Goal: Information Seeking & Learning: Learn about a topic

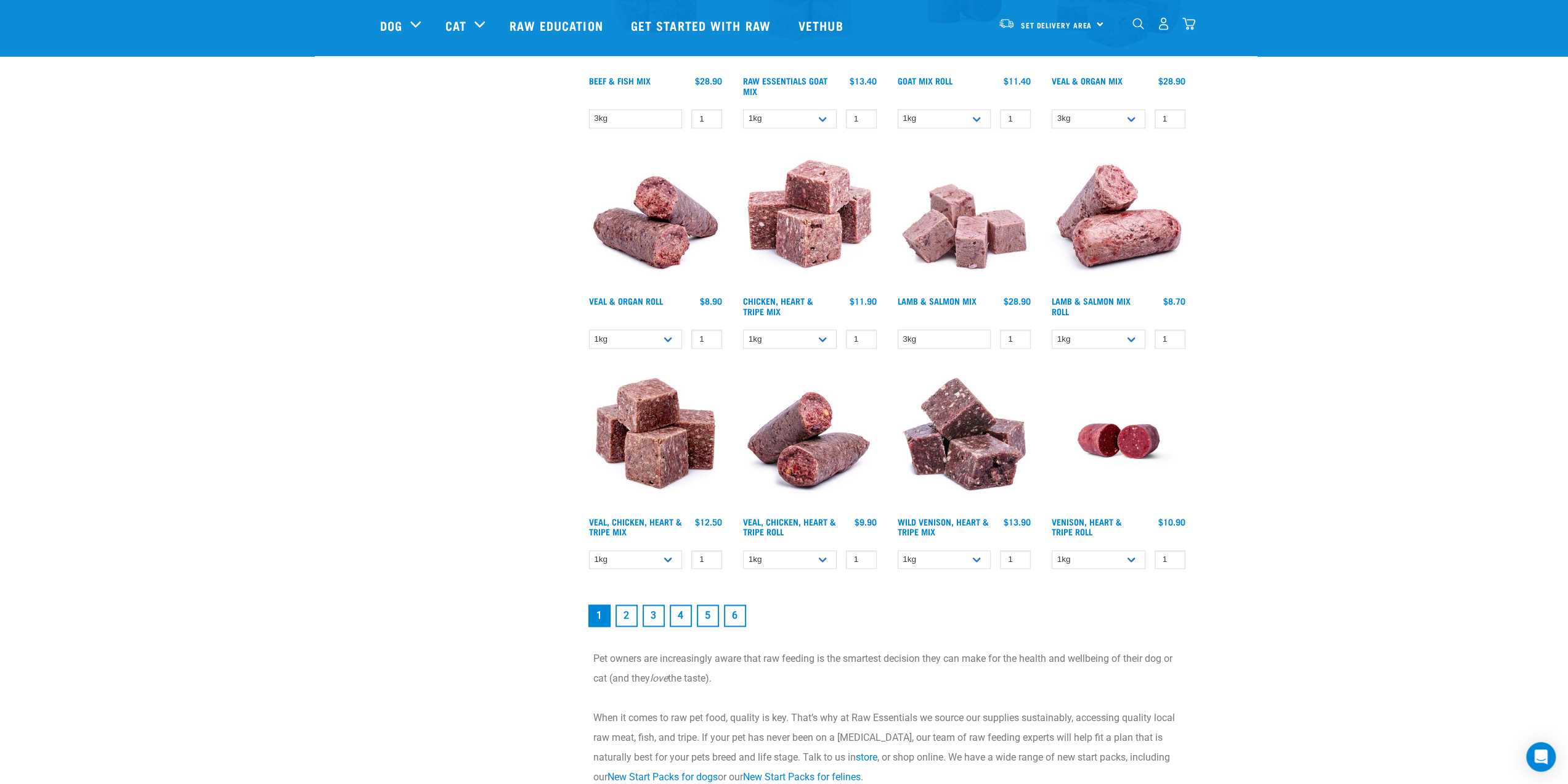
scroll to position [1479, 0]
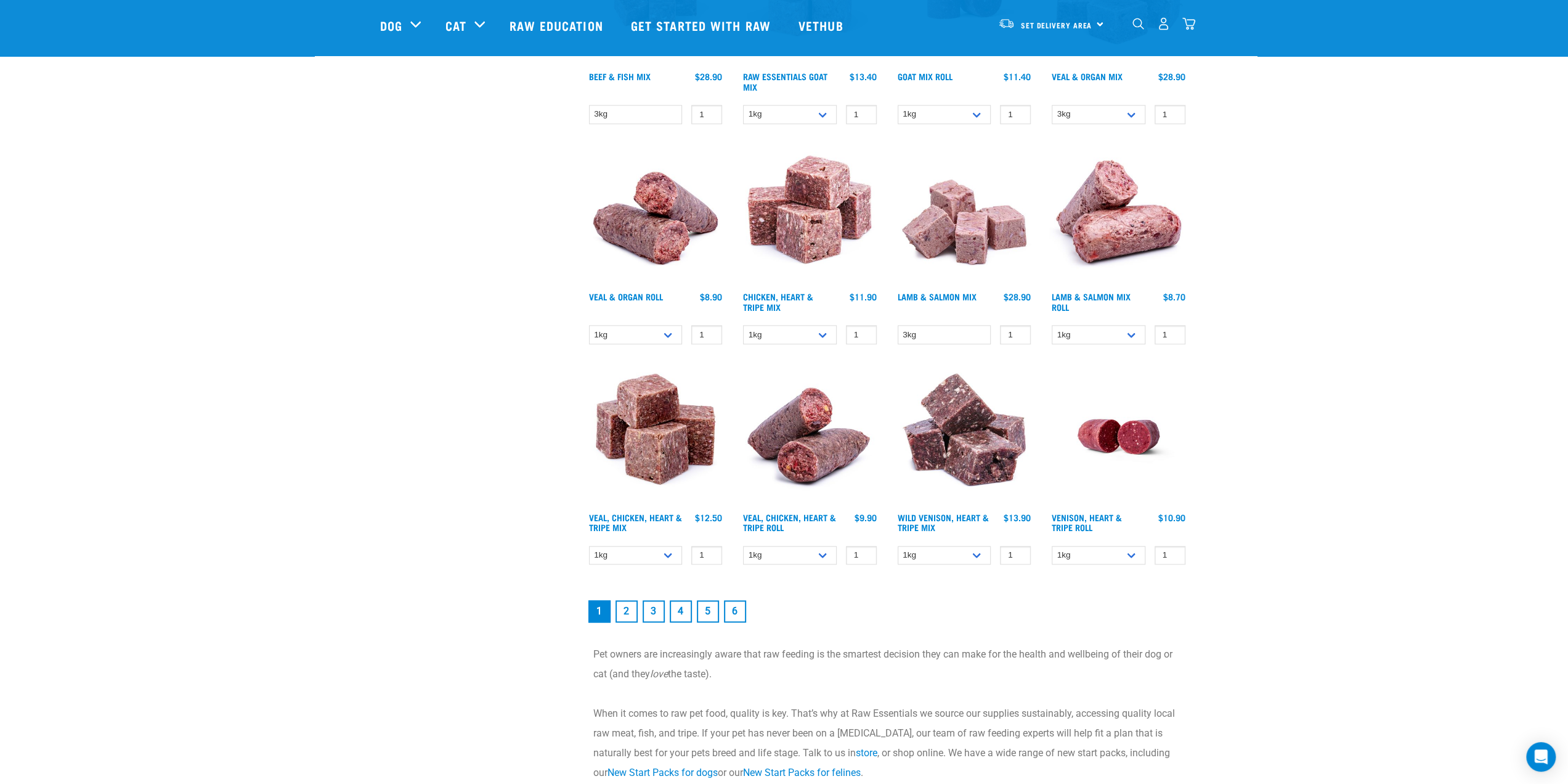
click at [625, 608] on link "2" at bounding box center [627, 611] width 23 height 23
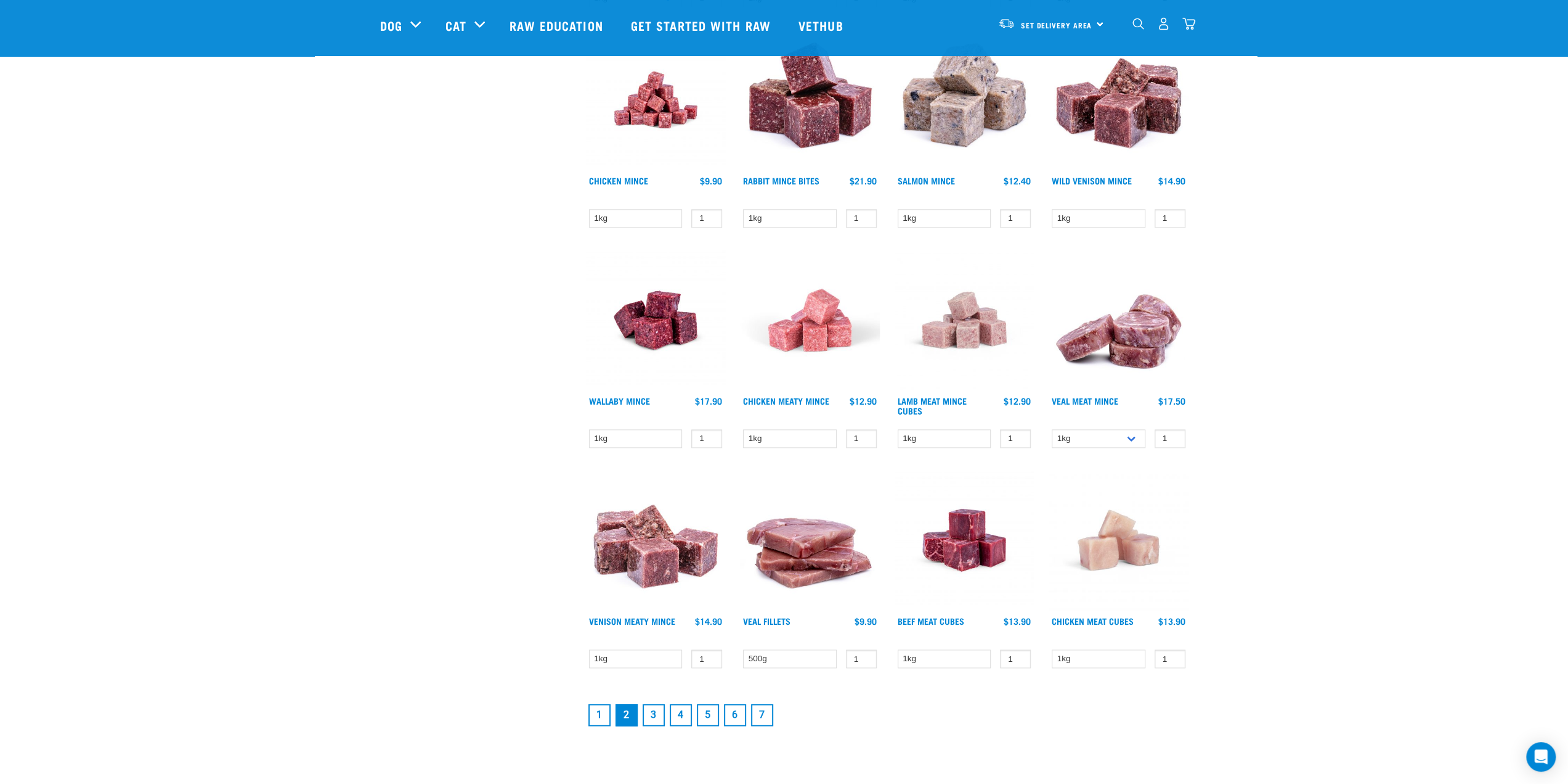
scroll to position [1295, 0]
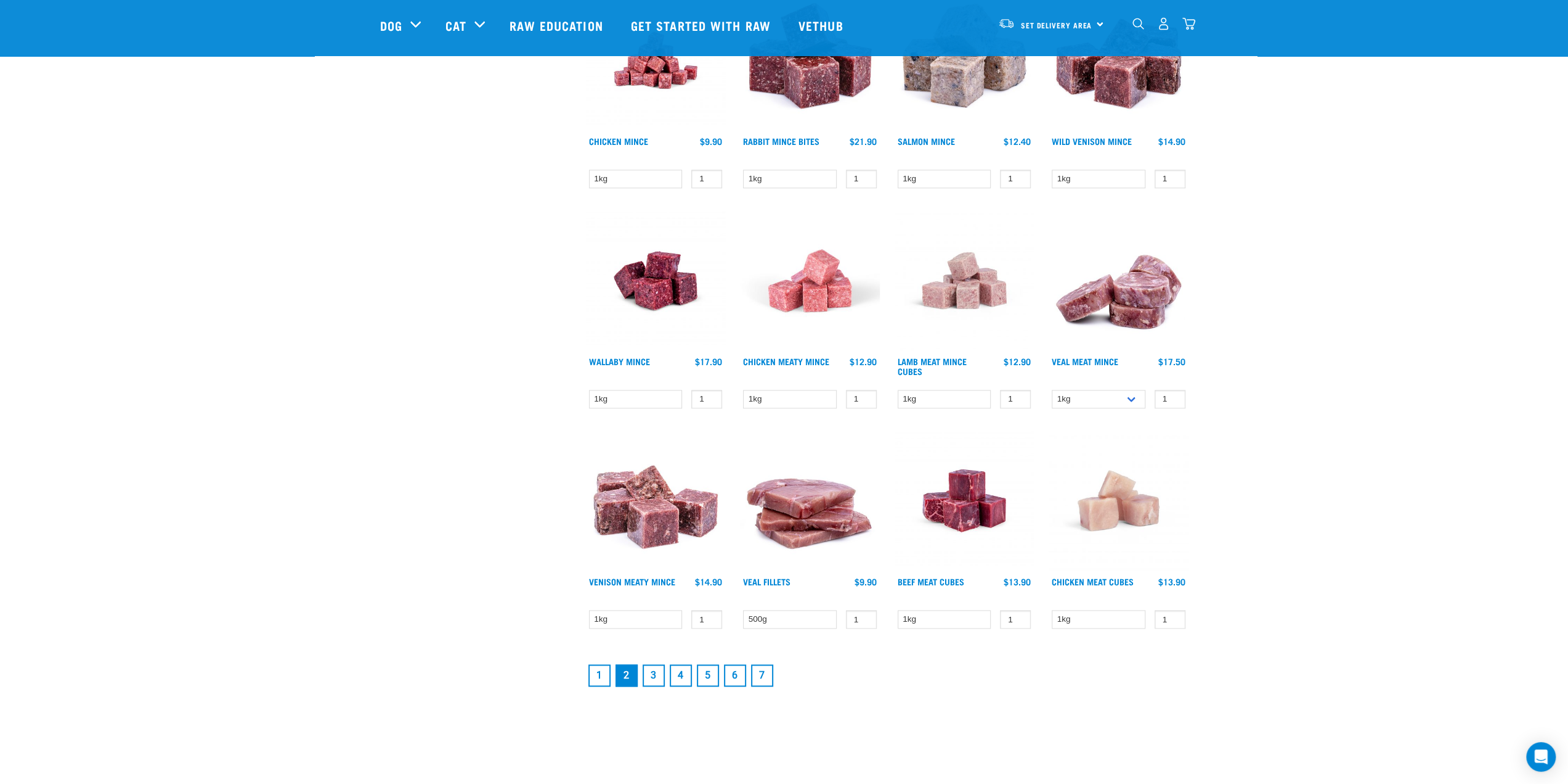
click at [652, 674] on link "3" at bounding box center [654, 675] width 23 height 23
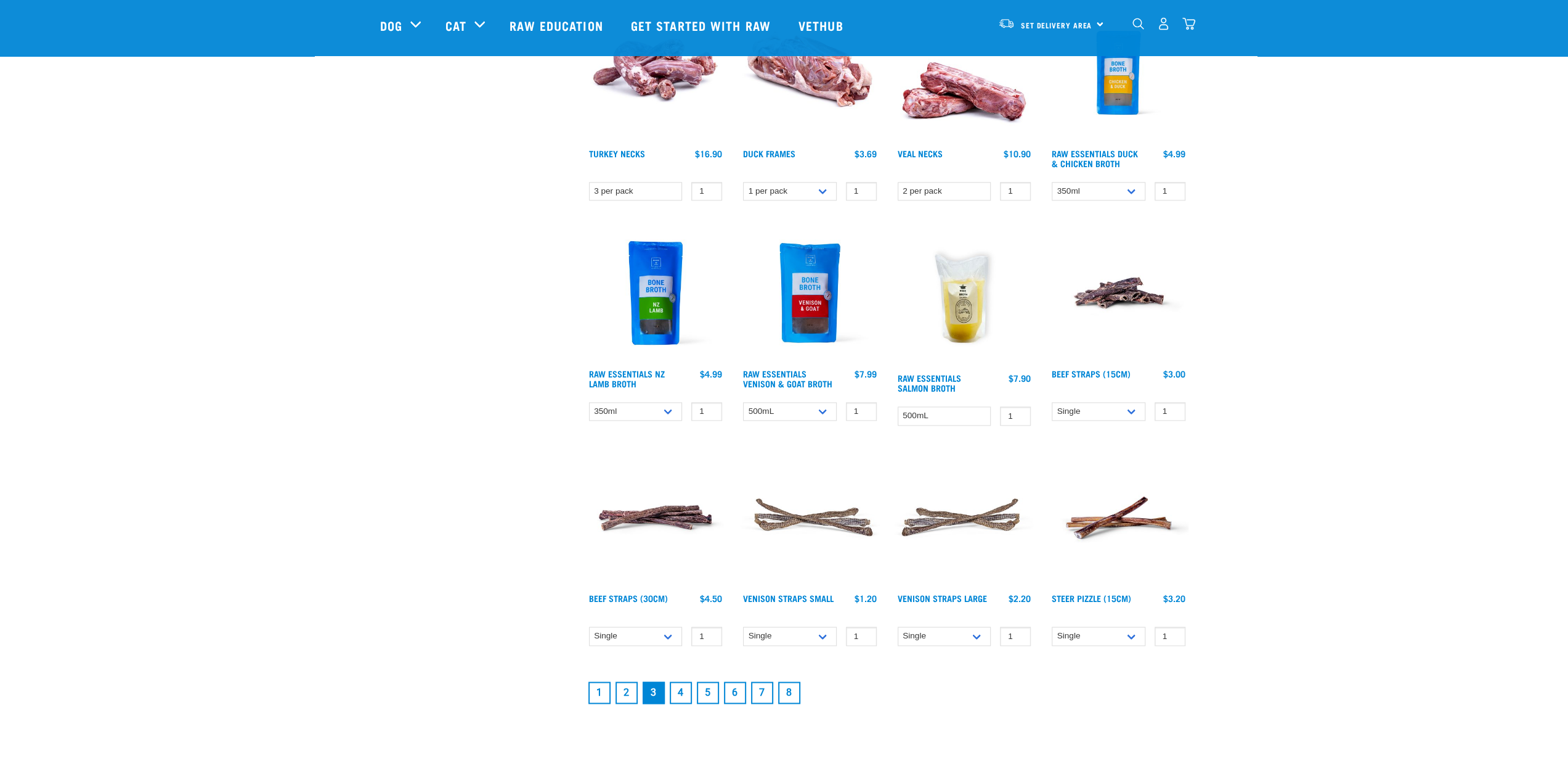
scroll to position [1357, 0]
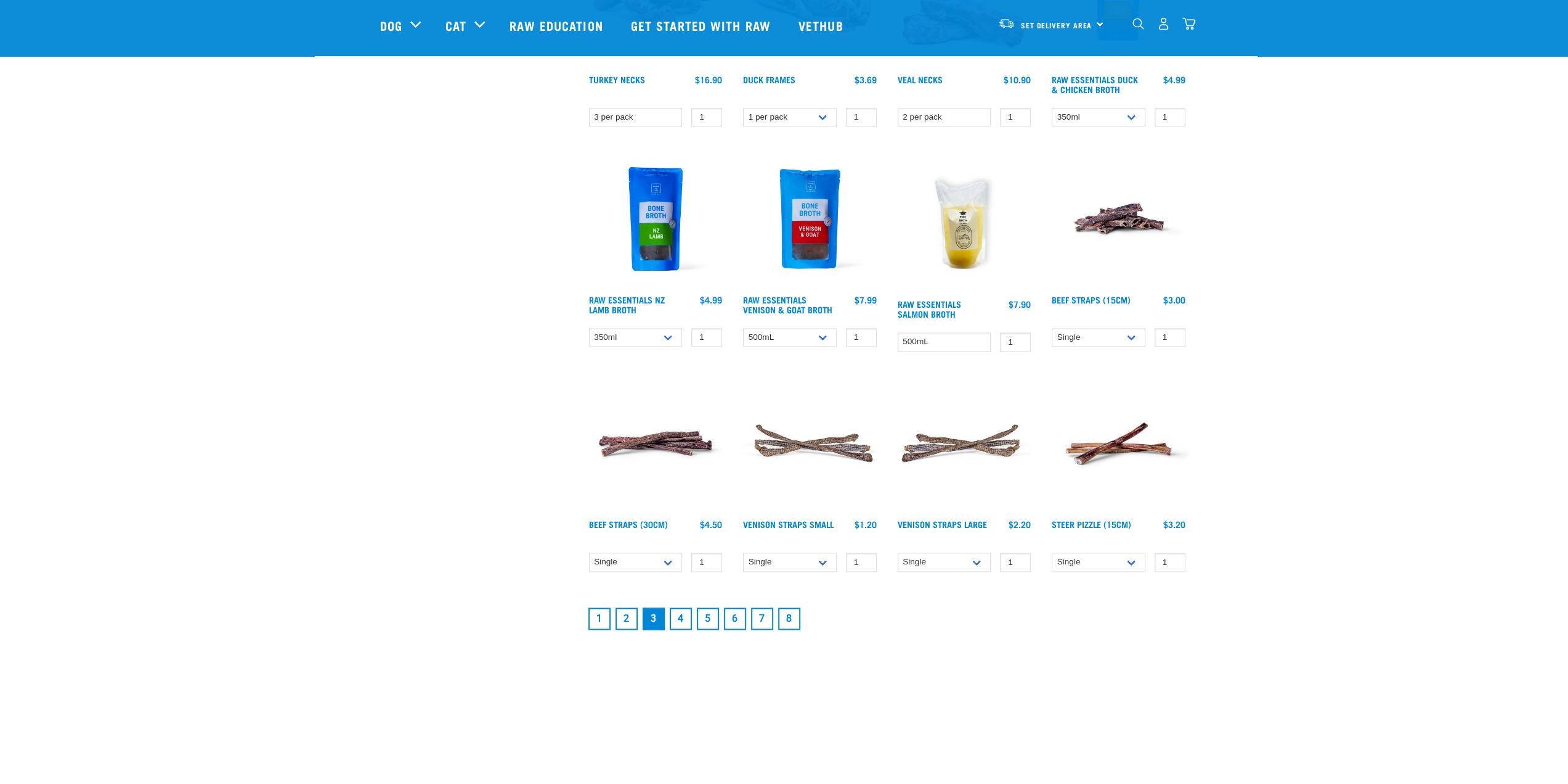
click at [681, 616] on link "4" at bounding box center [681, 619] width 23 height 23
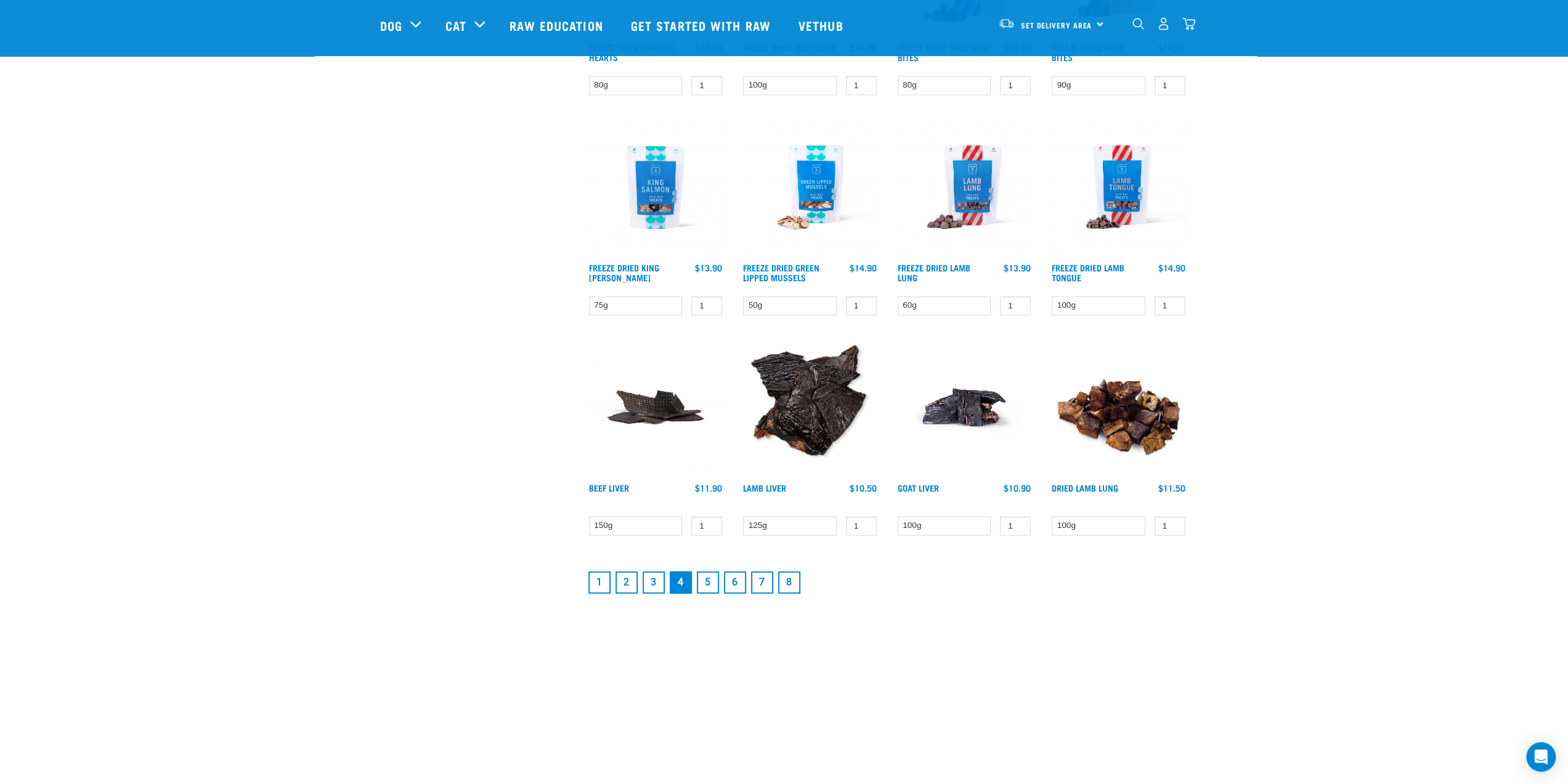
scroll to position [1295, 0]
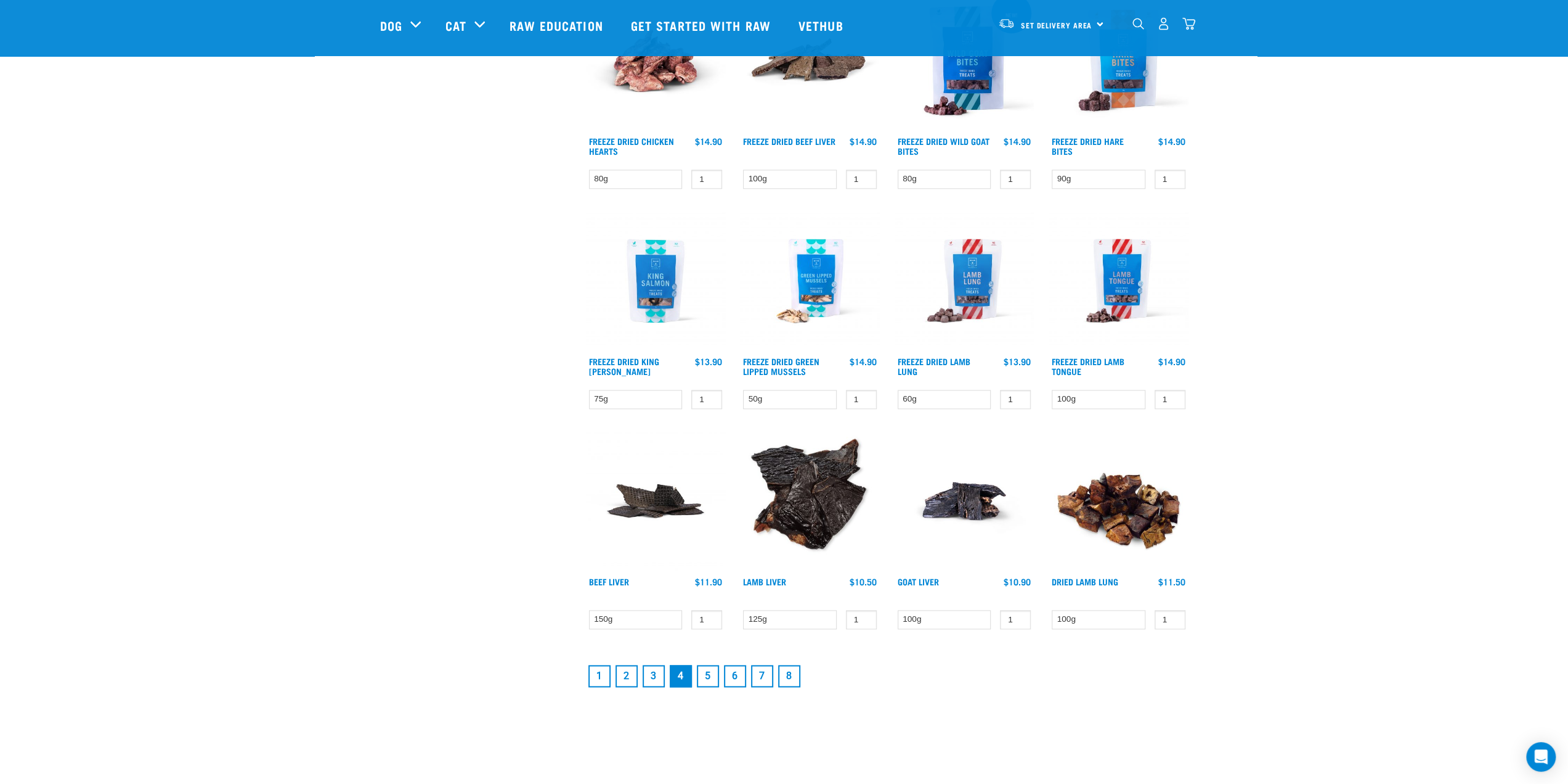
click at [625, 673] on link "2" at bounding box center [627, 676] width 23 height 23
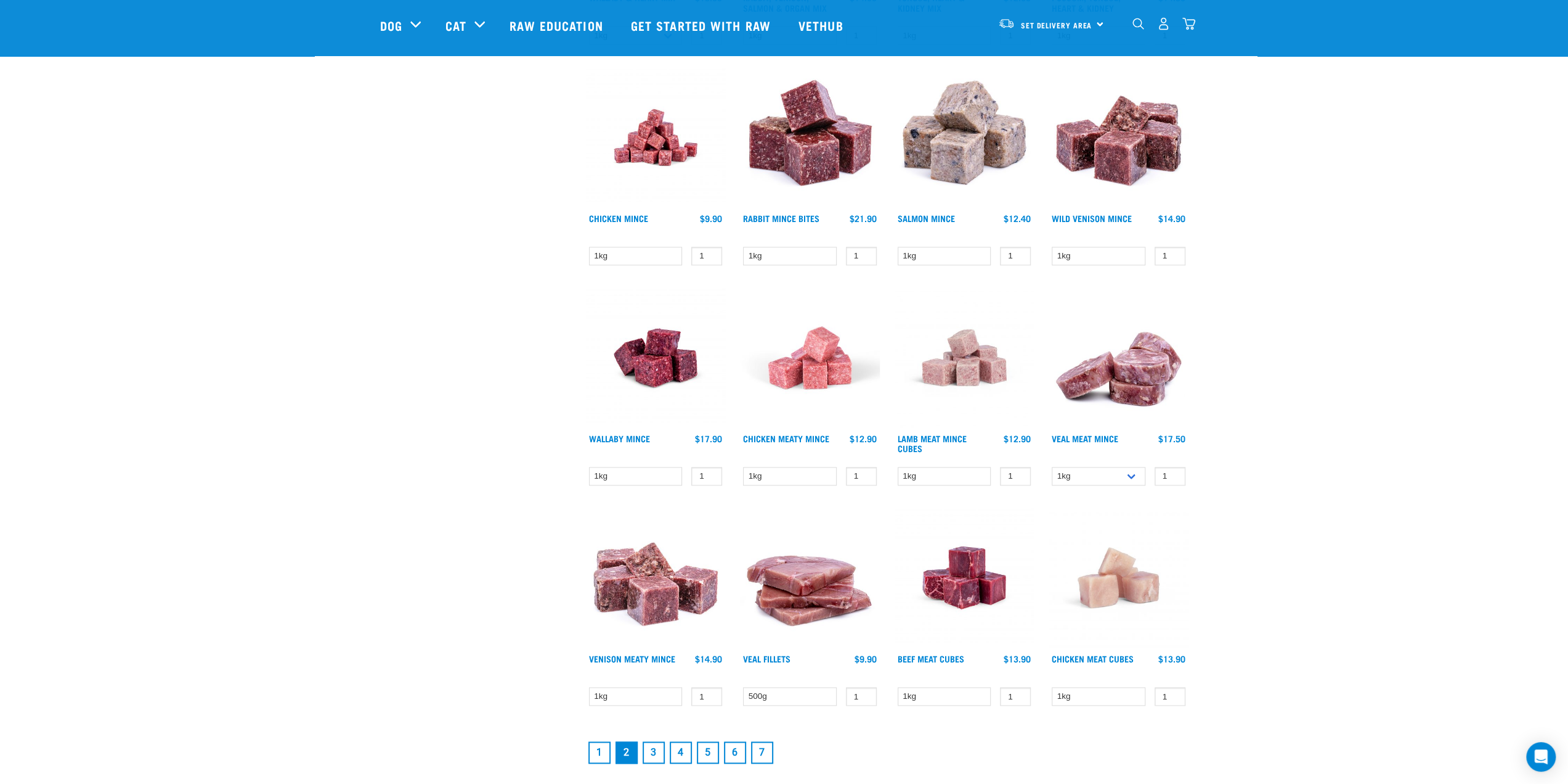
scroll to position [1233, 0]
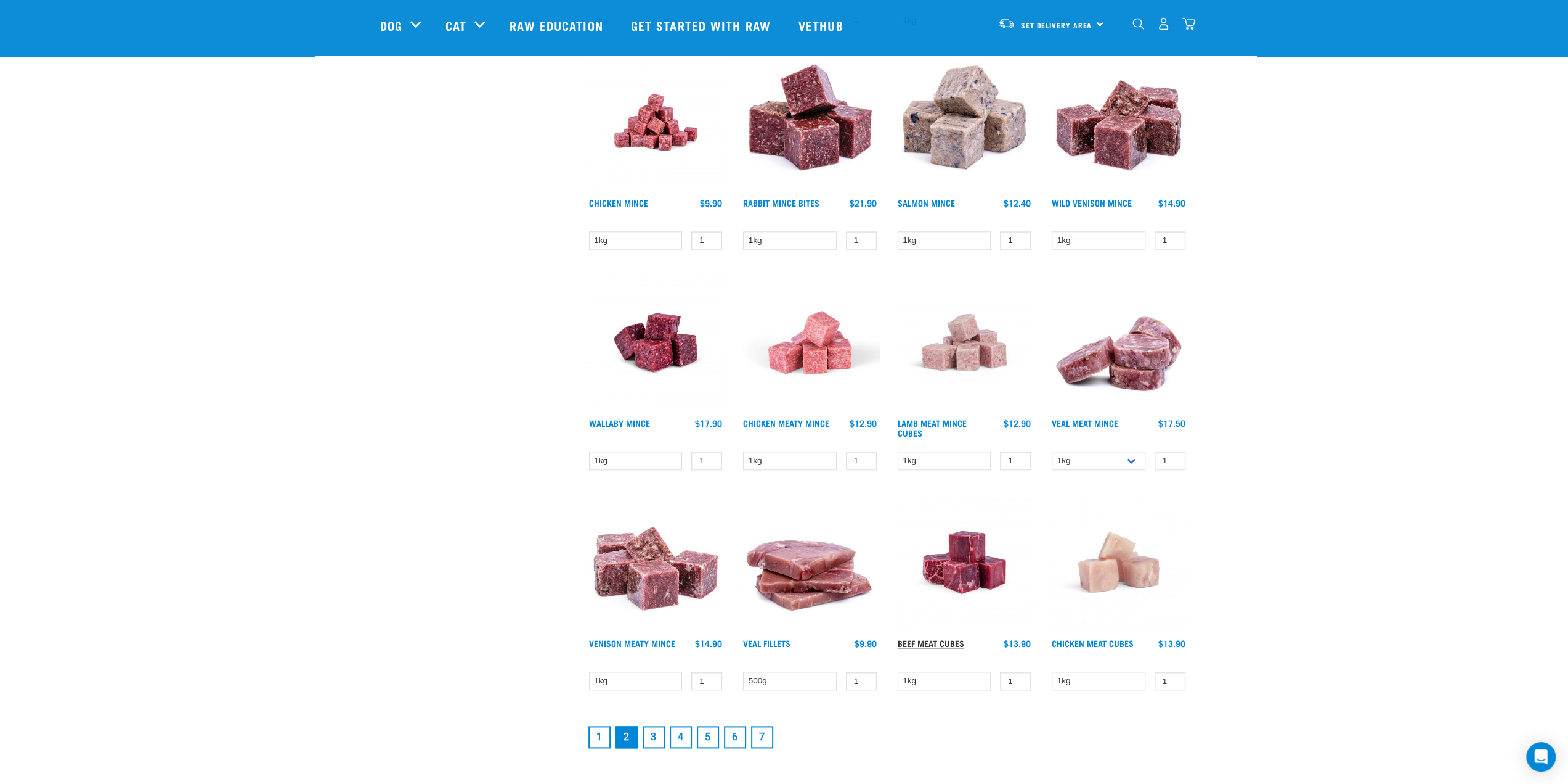
click at [936, 641] on link "Beef Meat Cubes" at bounding box center [931, 642] width 67 height 4
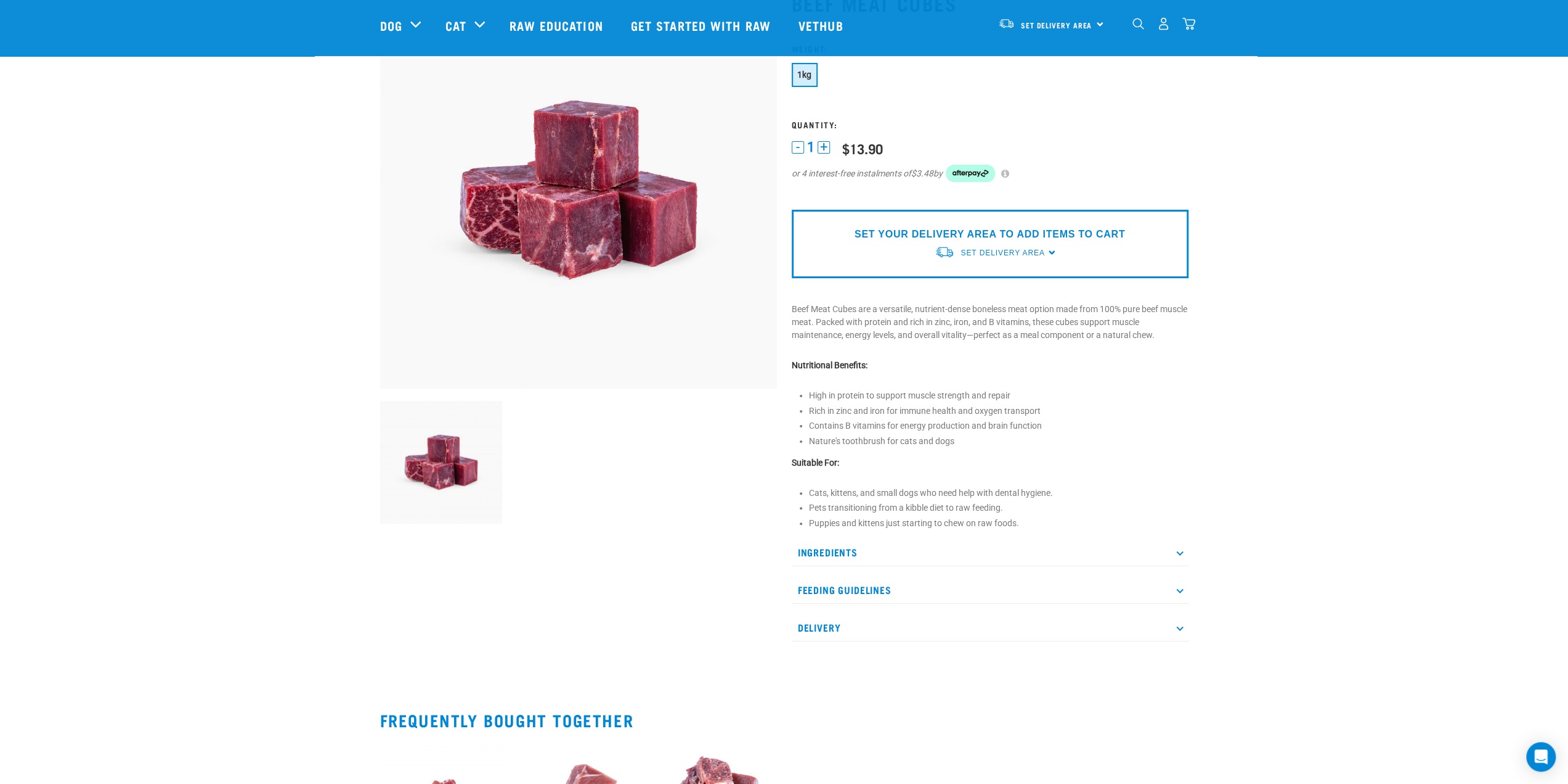
scroll to position [123, 0]
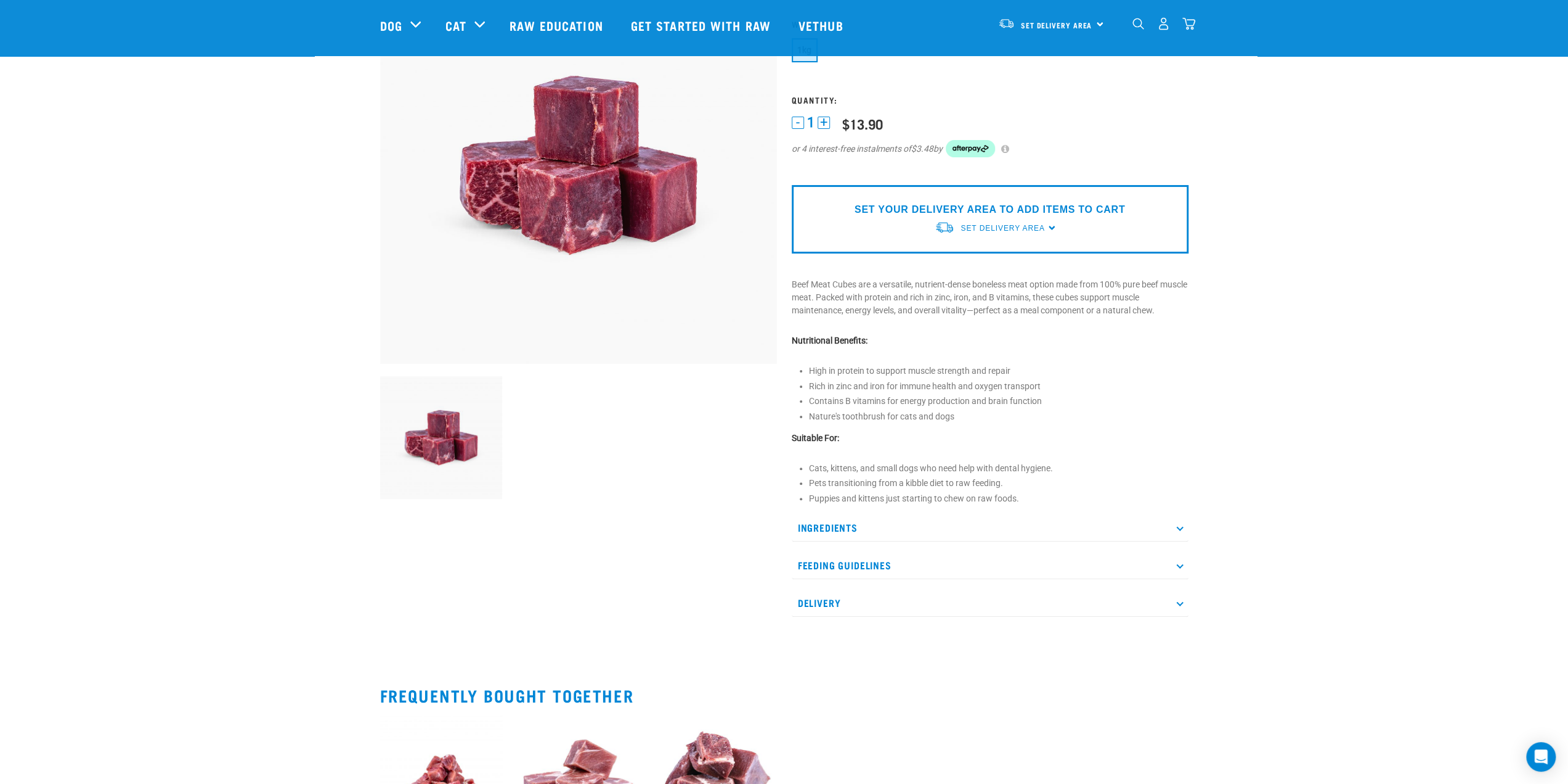
click at [1177, 559] on p "Feeding Guidelines" at bounding box center [990, 565] width 397 height 28
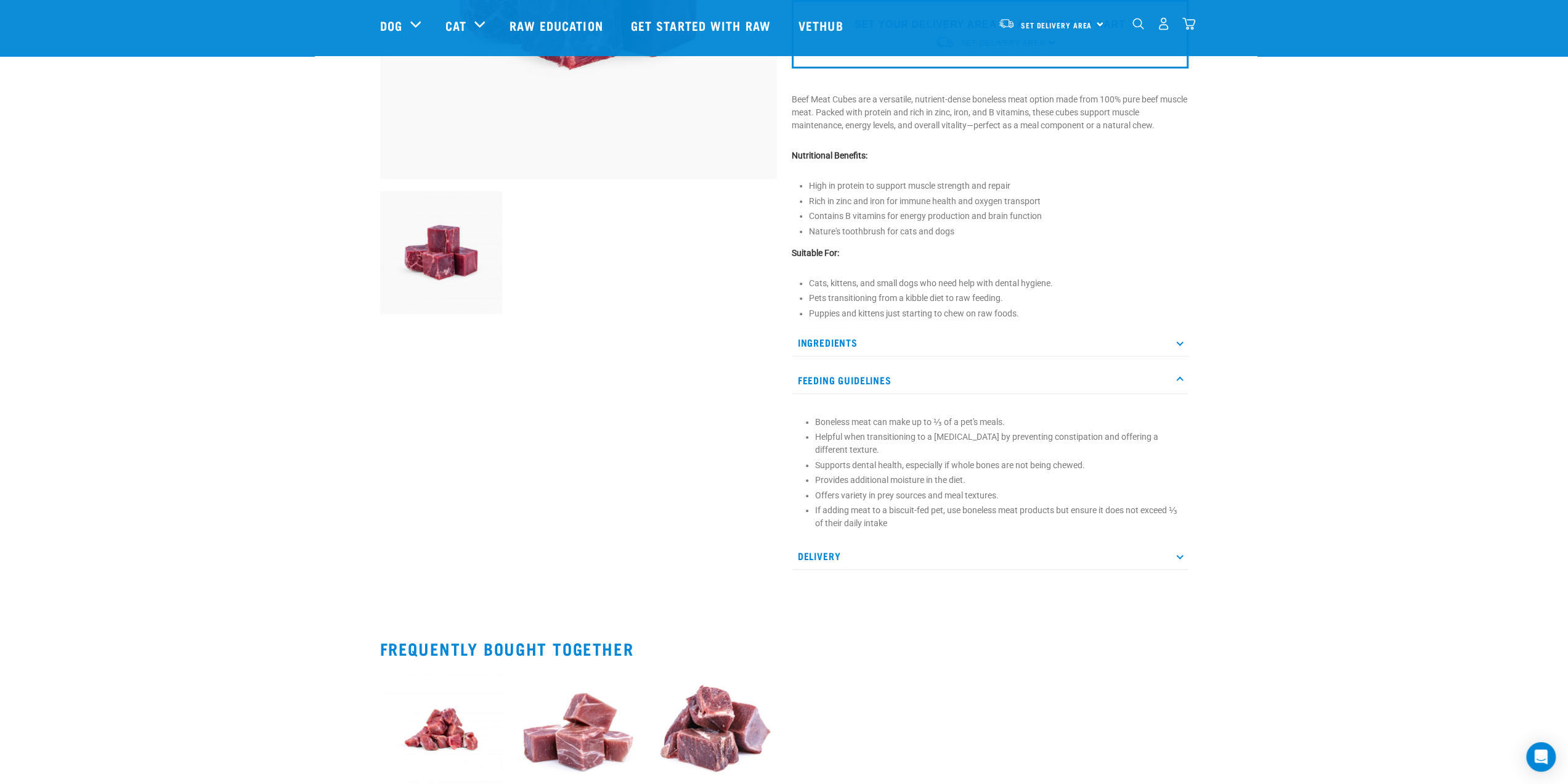
scroll to position [0, 0]
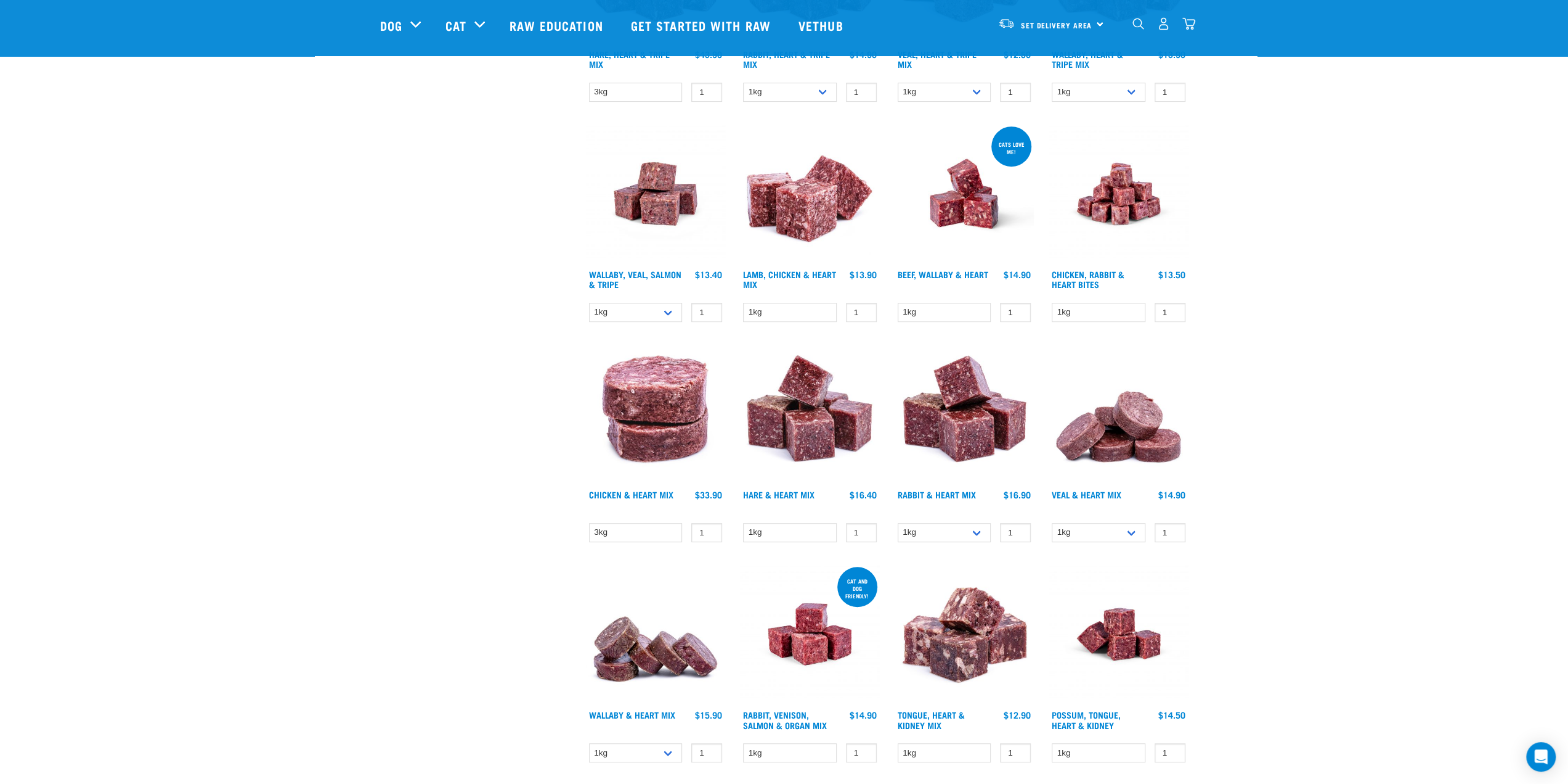
scroll to position [370, 0]
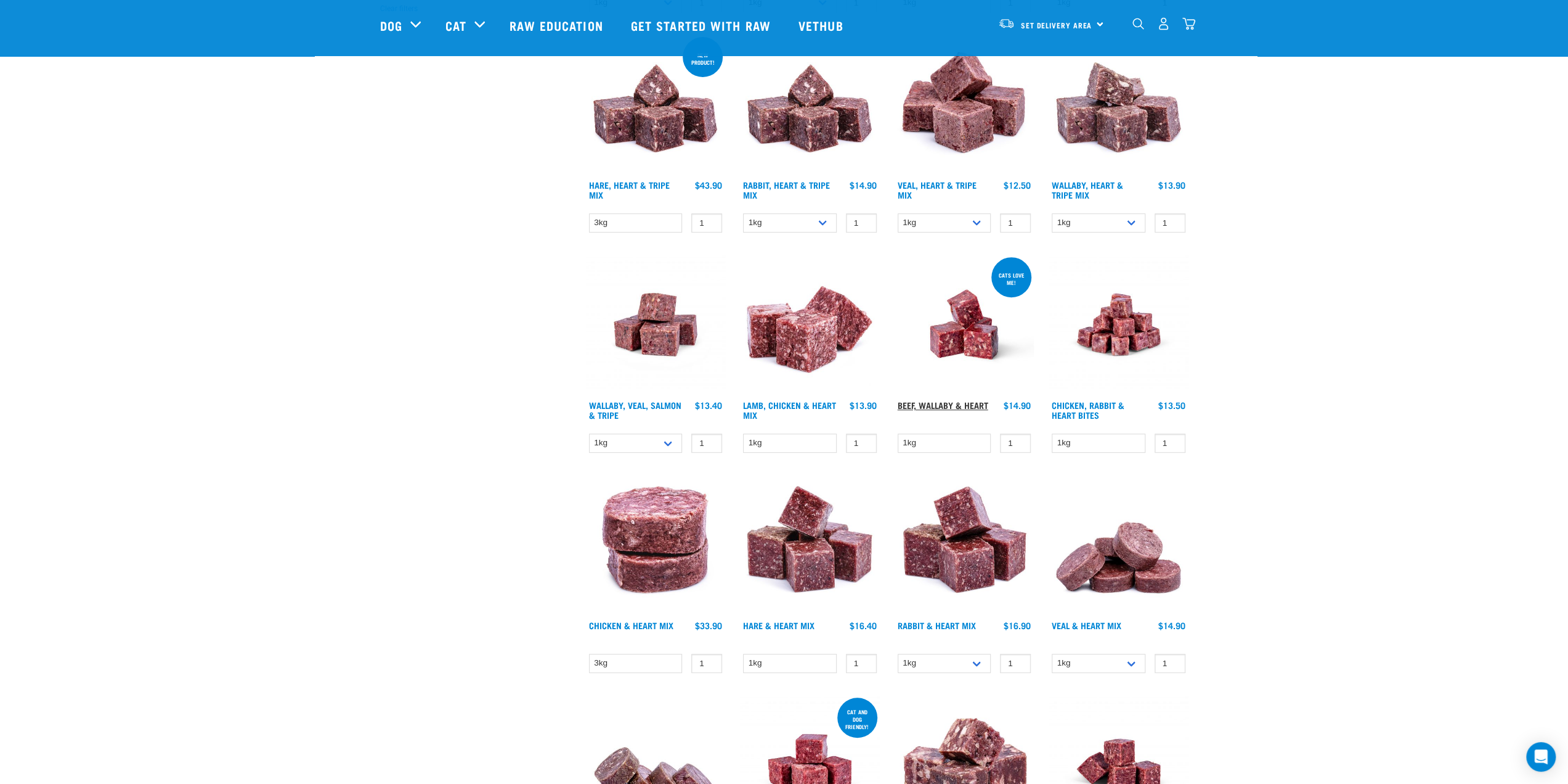
click at [943, 402] on link "Beef, Wallaby & Heart" at bounding box center [943, 404] width 90 height 4
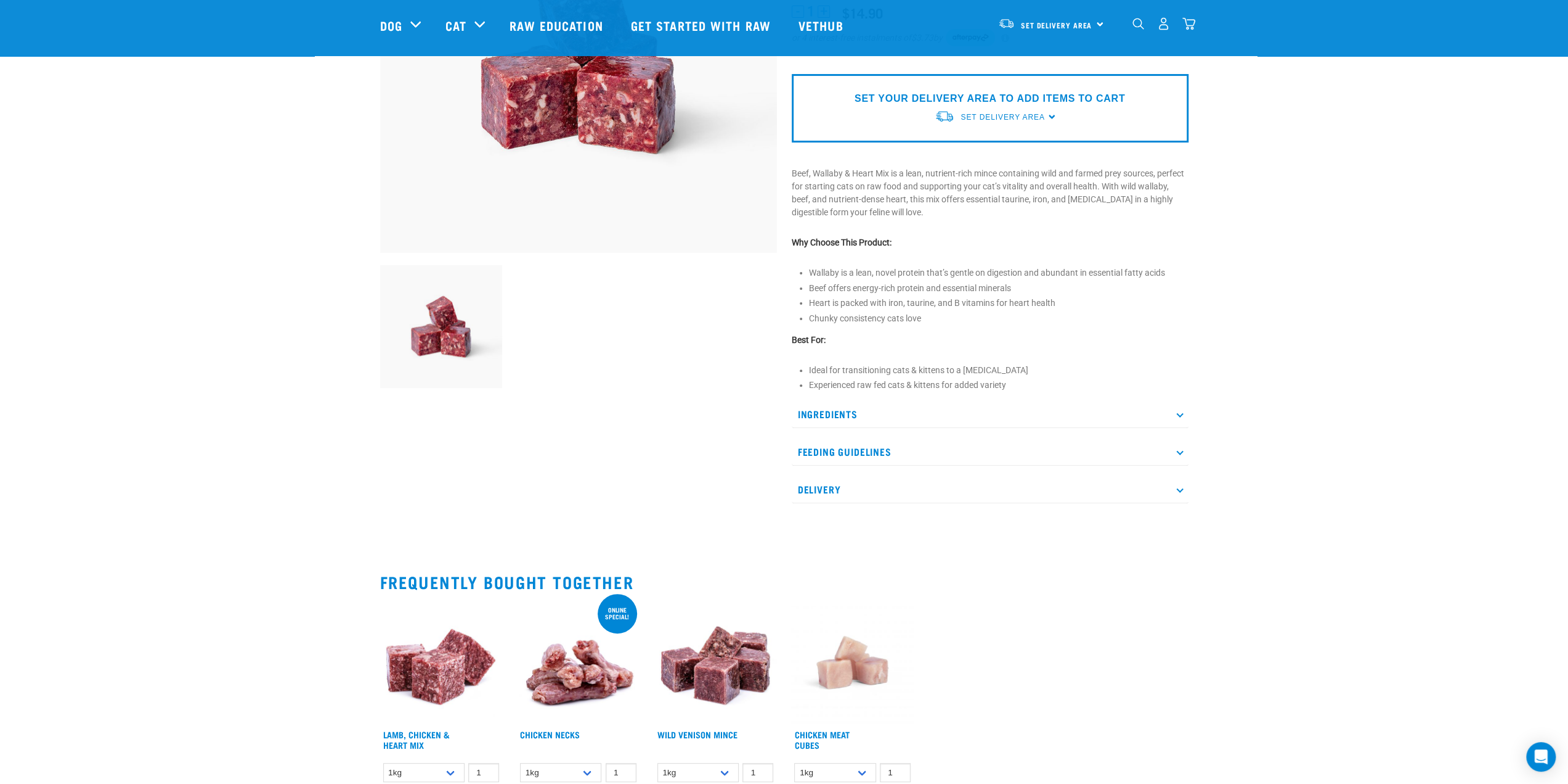
scroll to position [247, 0]
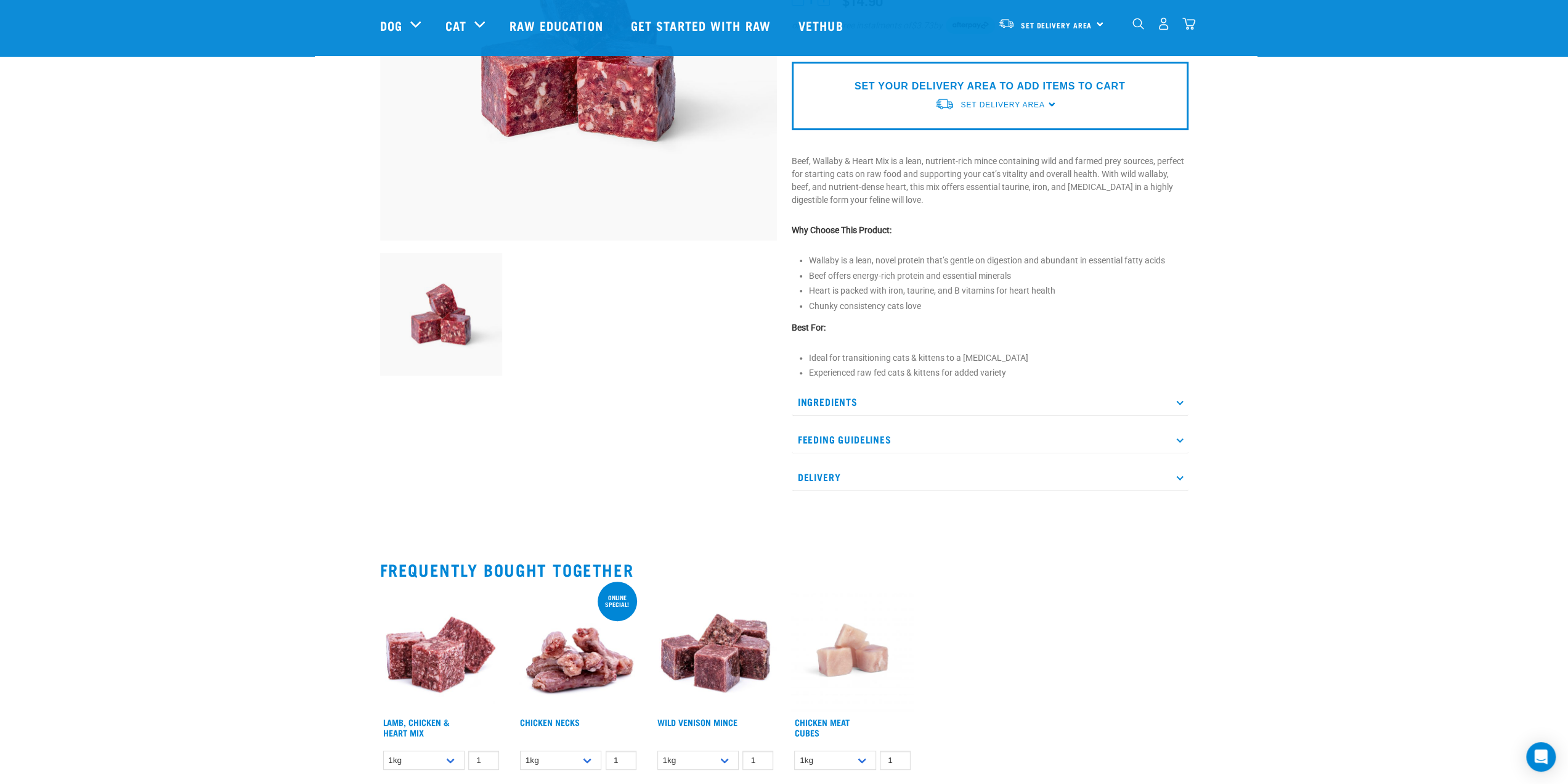
click at [1178, 438] on icon at bounding box center [1180, 440] width 7 height 7
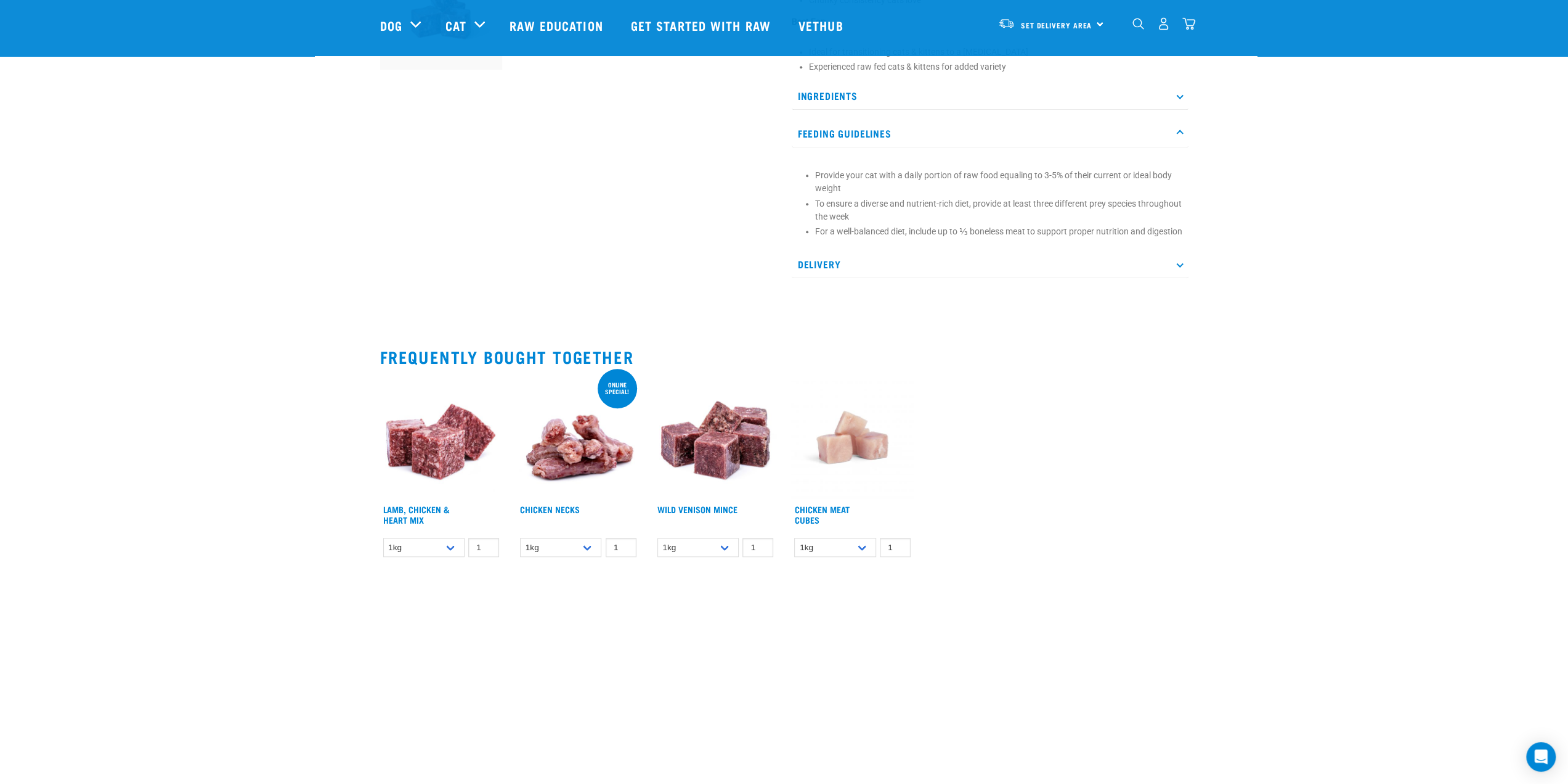
scroll to position [555, 0]
